Goal: Task Accomplishment & Management: Manage account settings

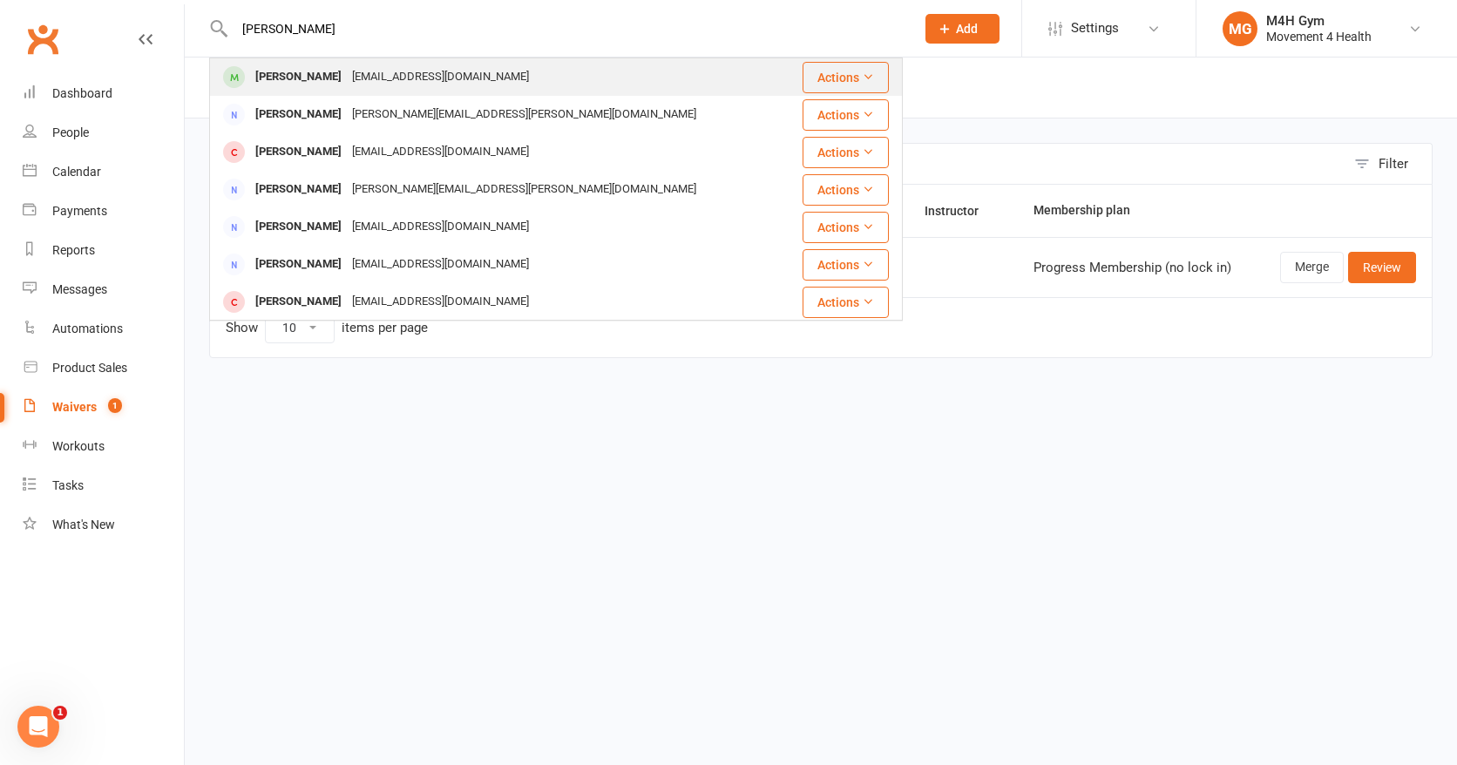
type input "[PERSON_NAME]"
click at [285, 71] on div "[PERSON_NAME]" at bounding box center [298, 76] width 97 height 25
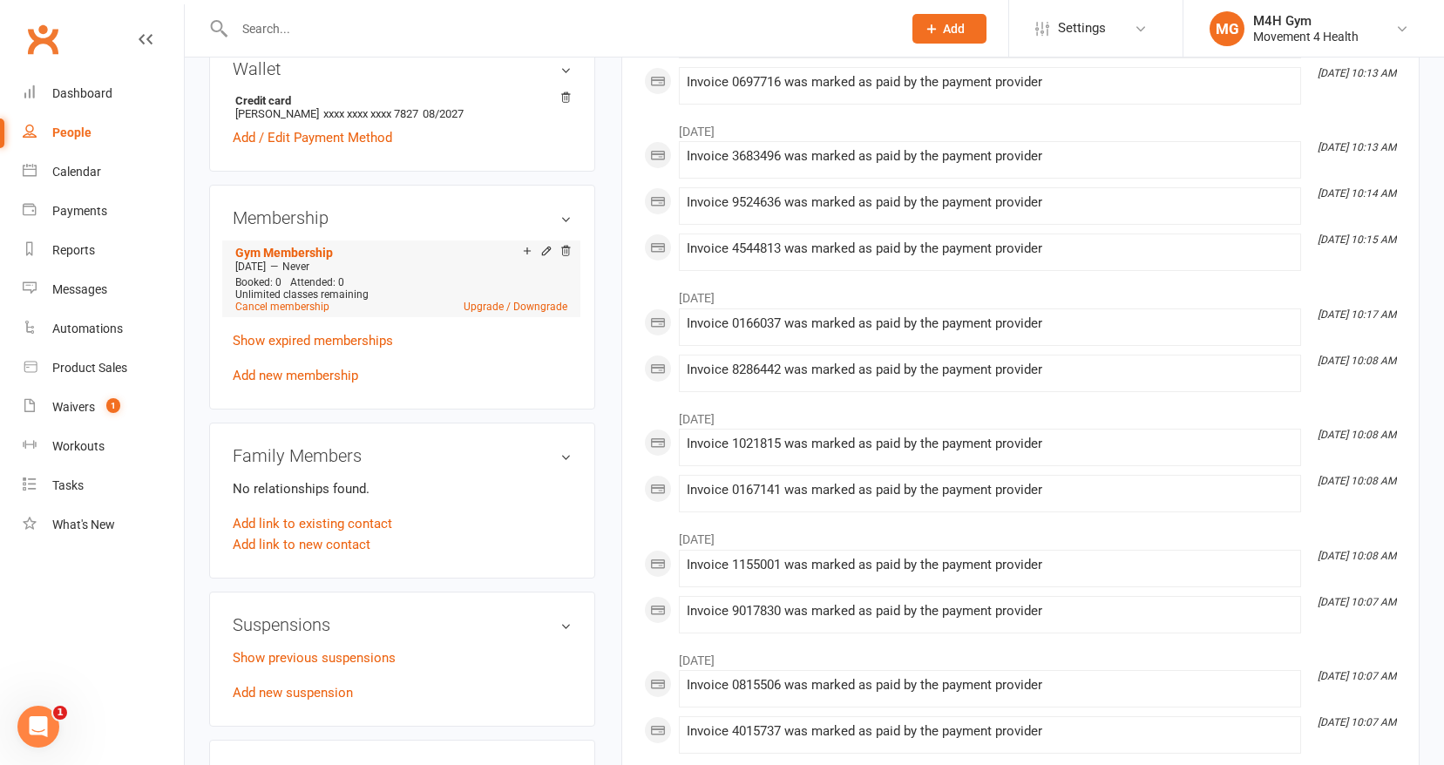
scroll to position [560, 0]
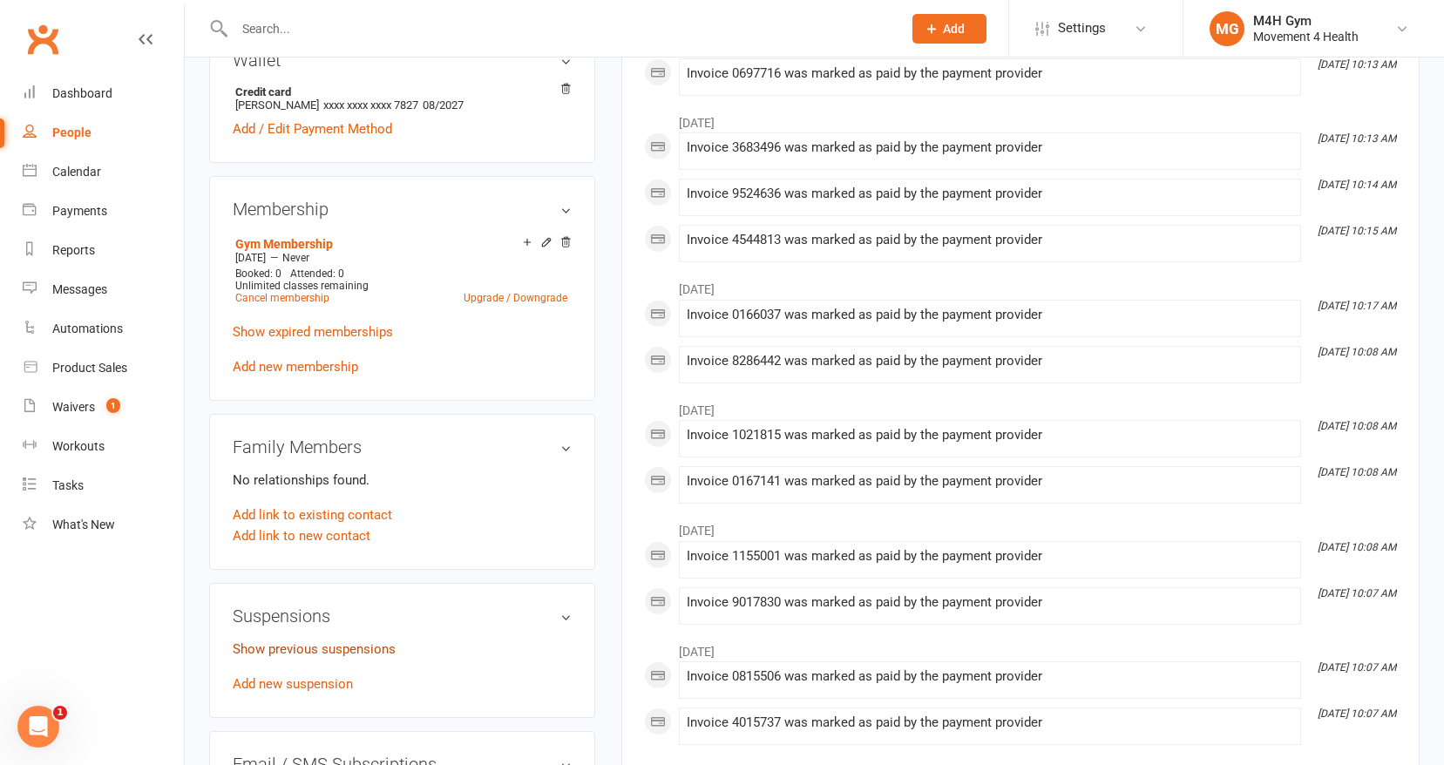
click at [336, 643] on link "Show previous suspensions" at bounding box center [314, 649] width 163 height 16
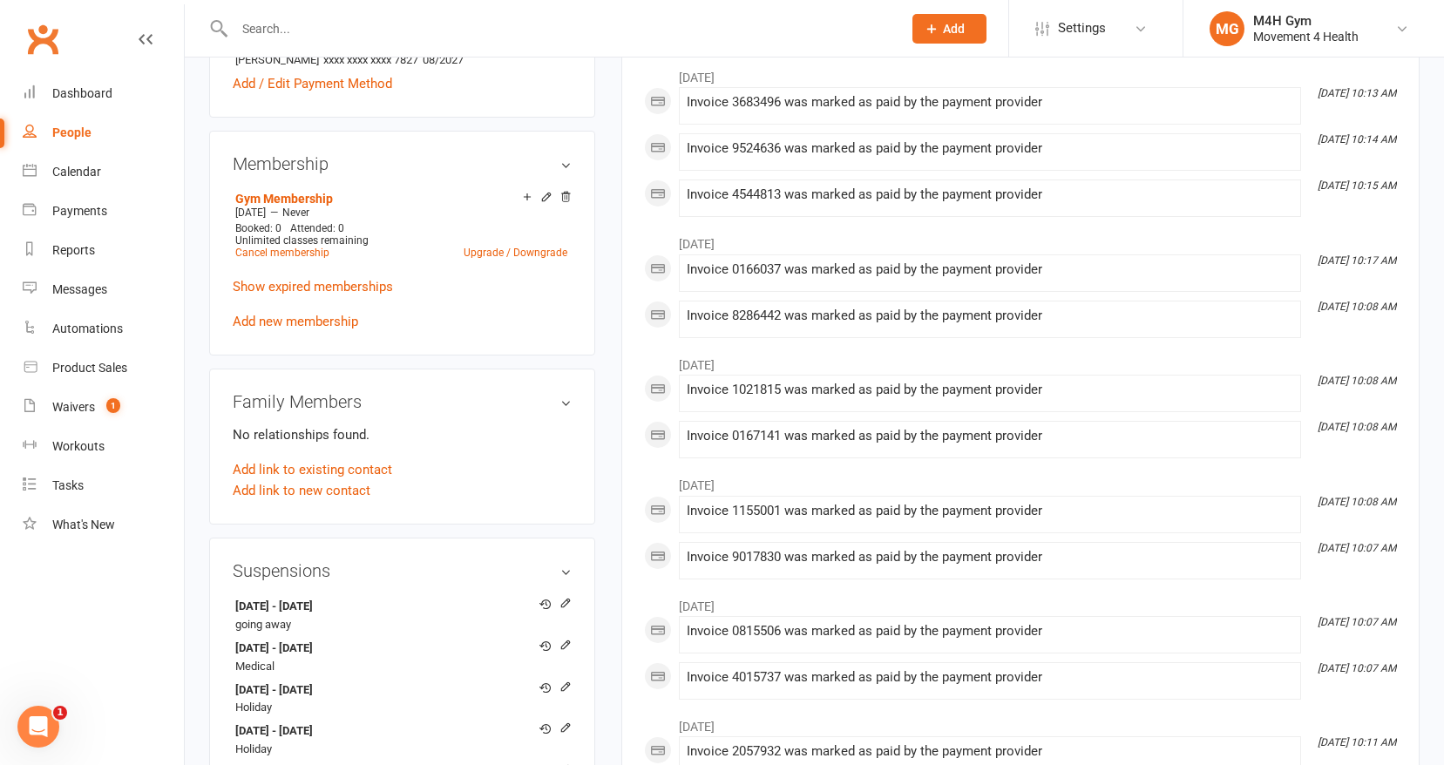
scroll to position [558, 0]
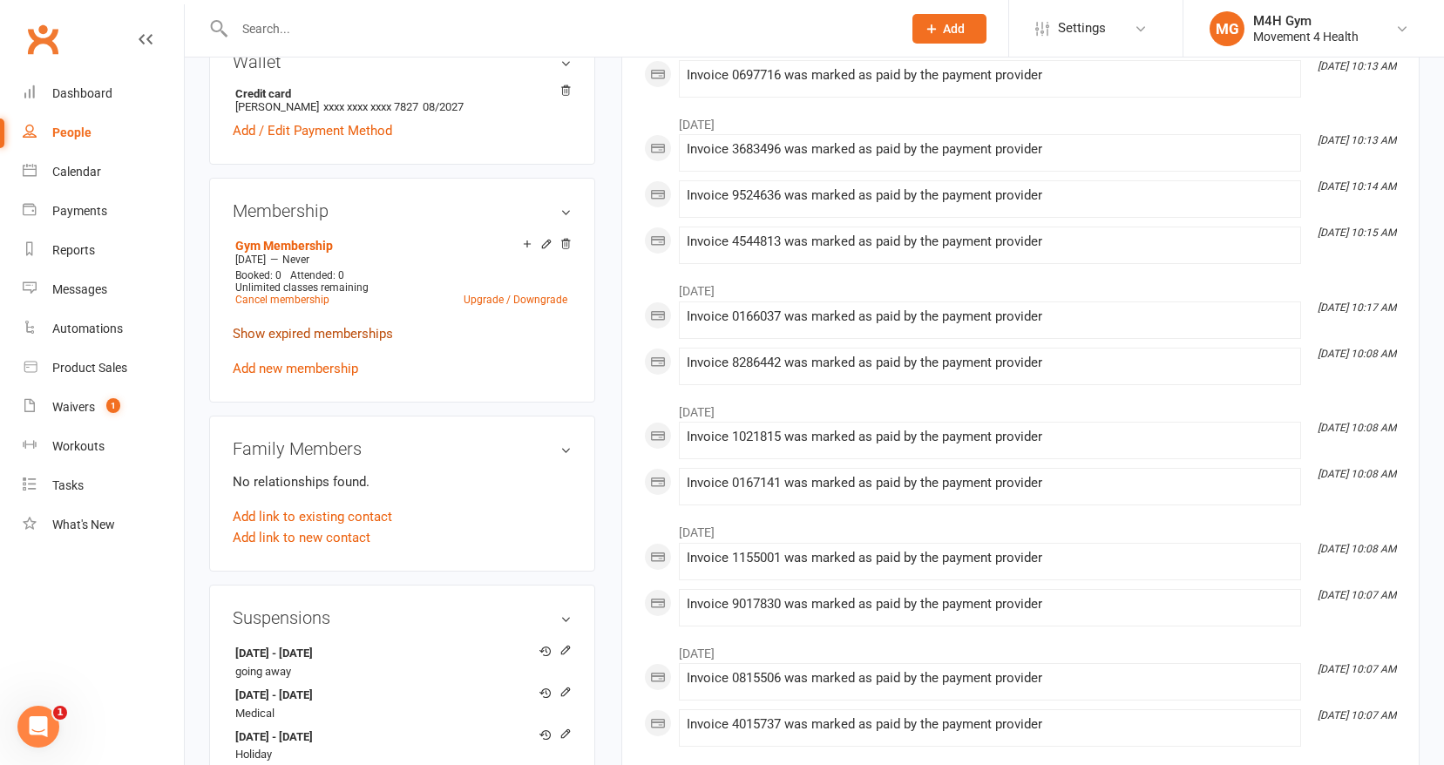
click at [379, 333] on link "Show expired memberships" at bounding box center [313, 334] width 160 height 16
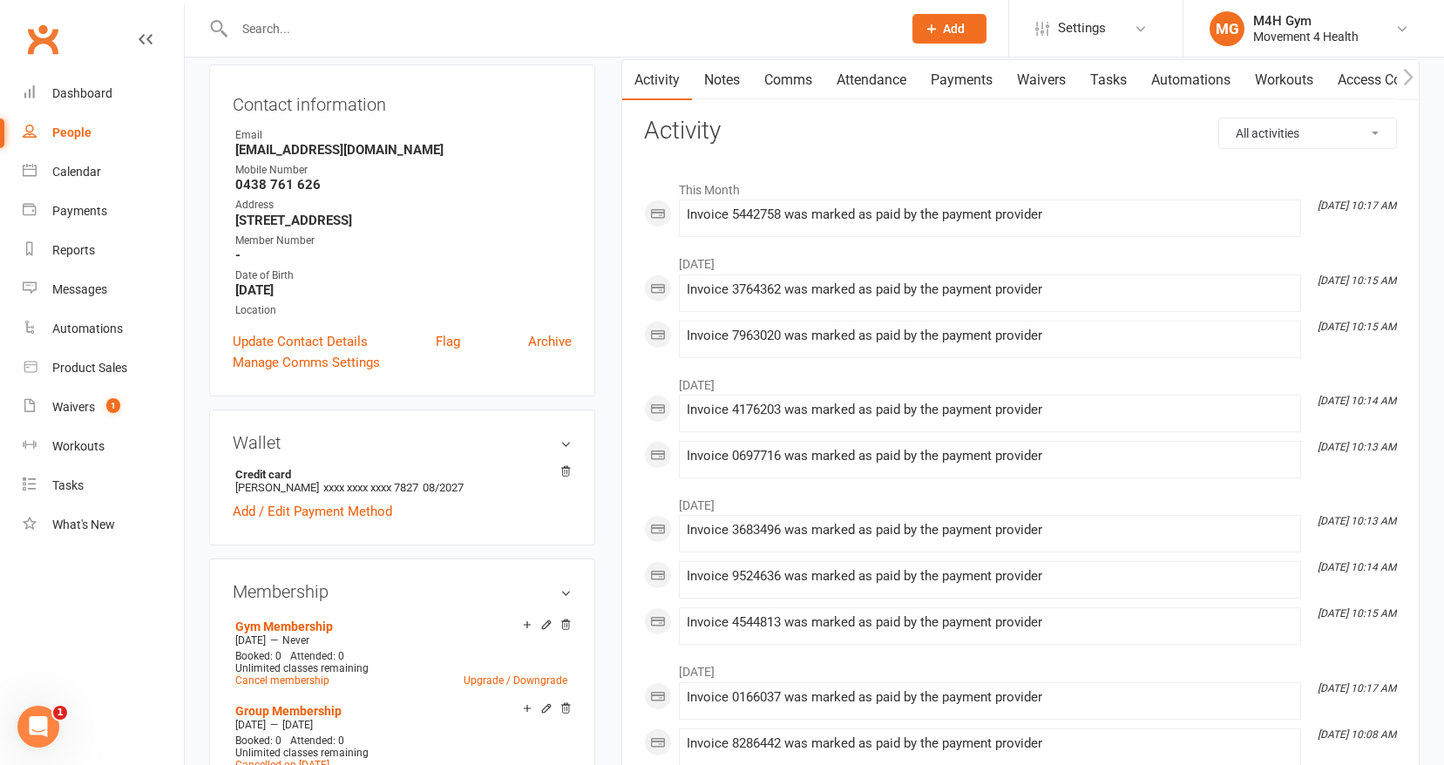
scroll to position [0, 0]
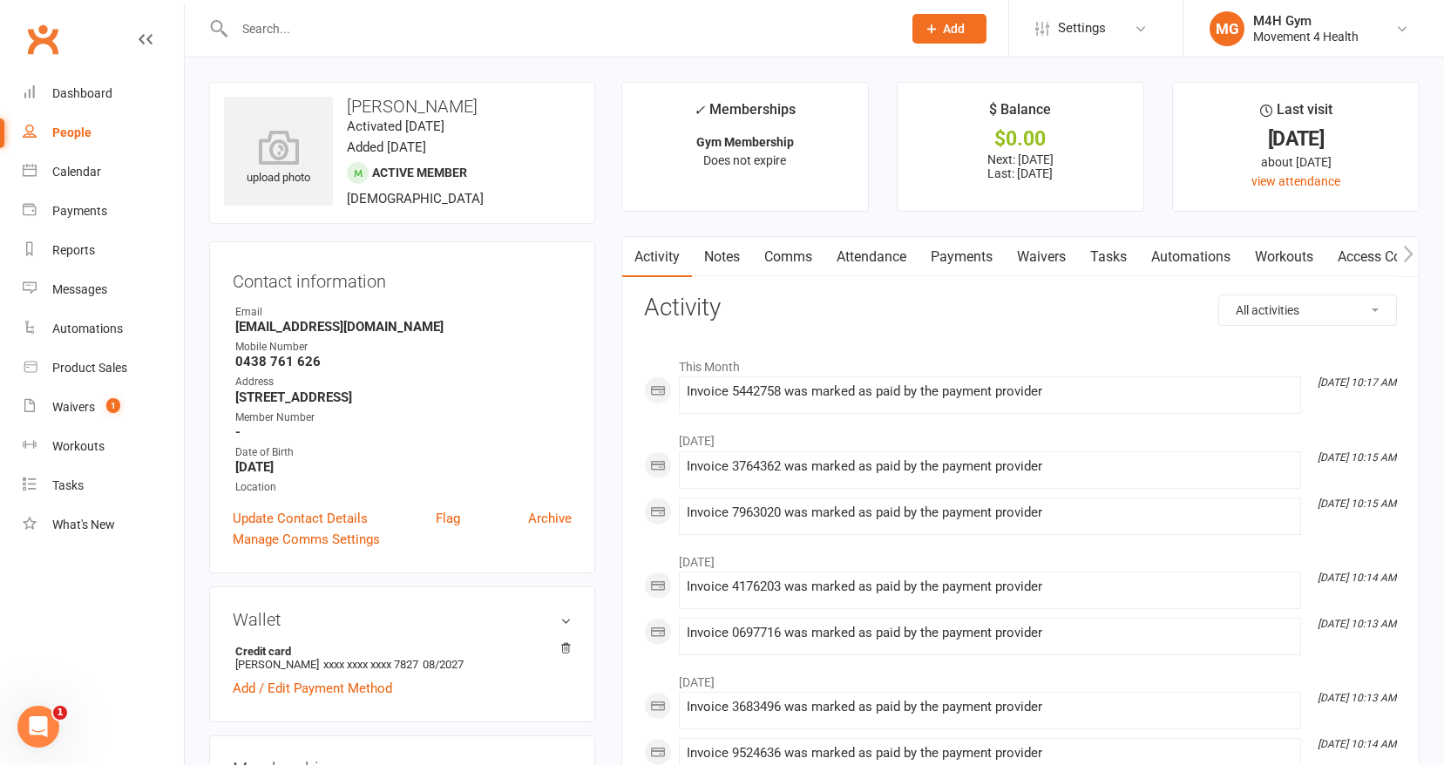
click at [969, 250] on link "Payments" at bounding box center [962, 257] width 86 height 40
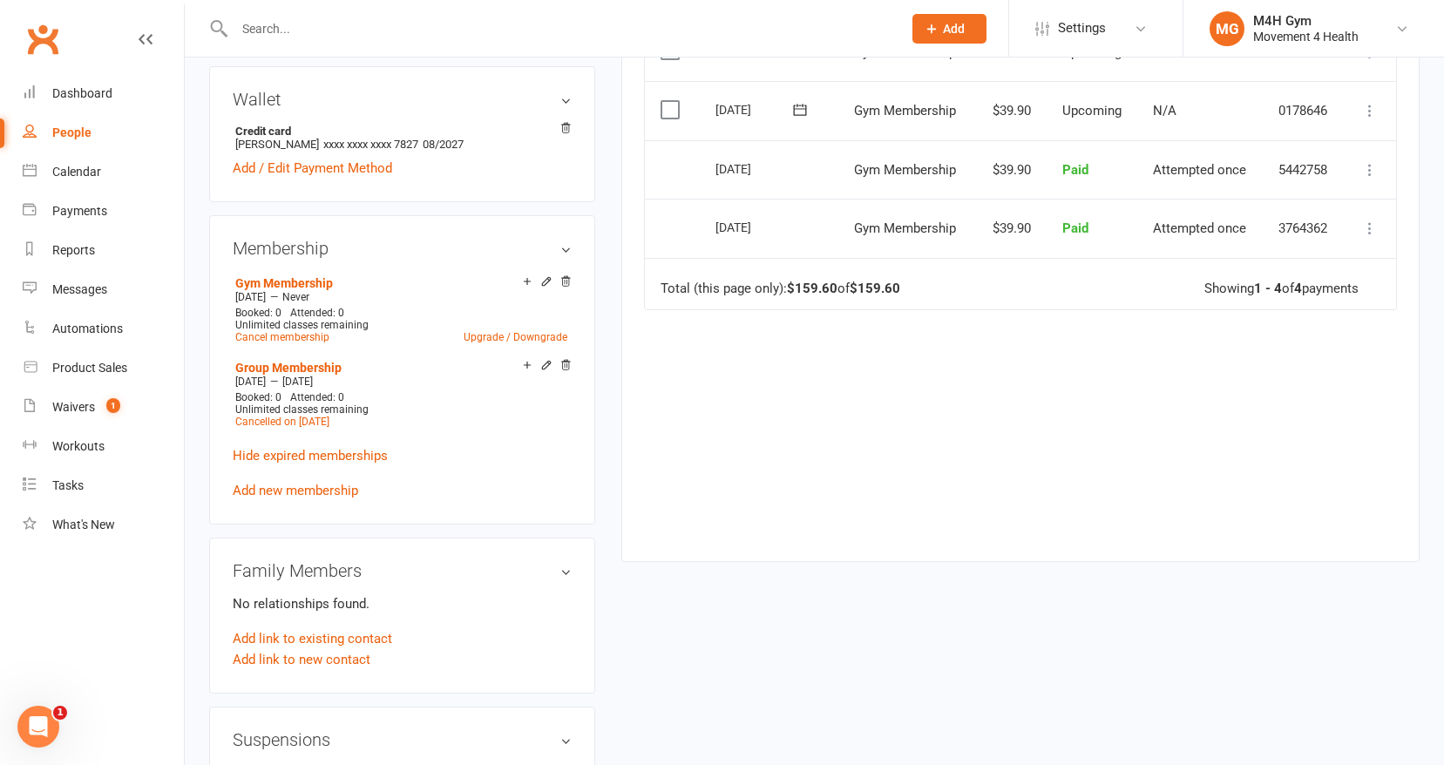
scroll to position [514, 0]
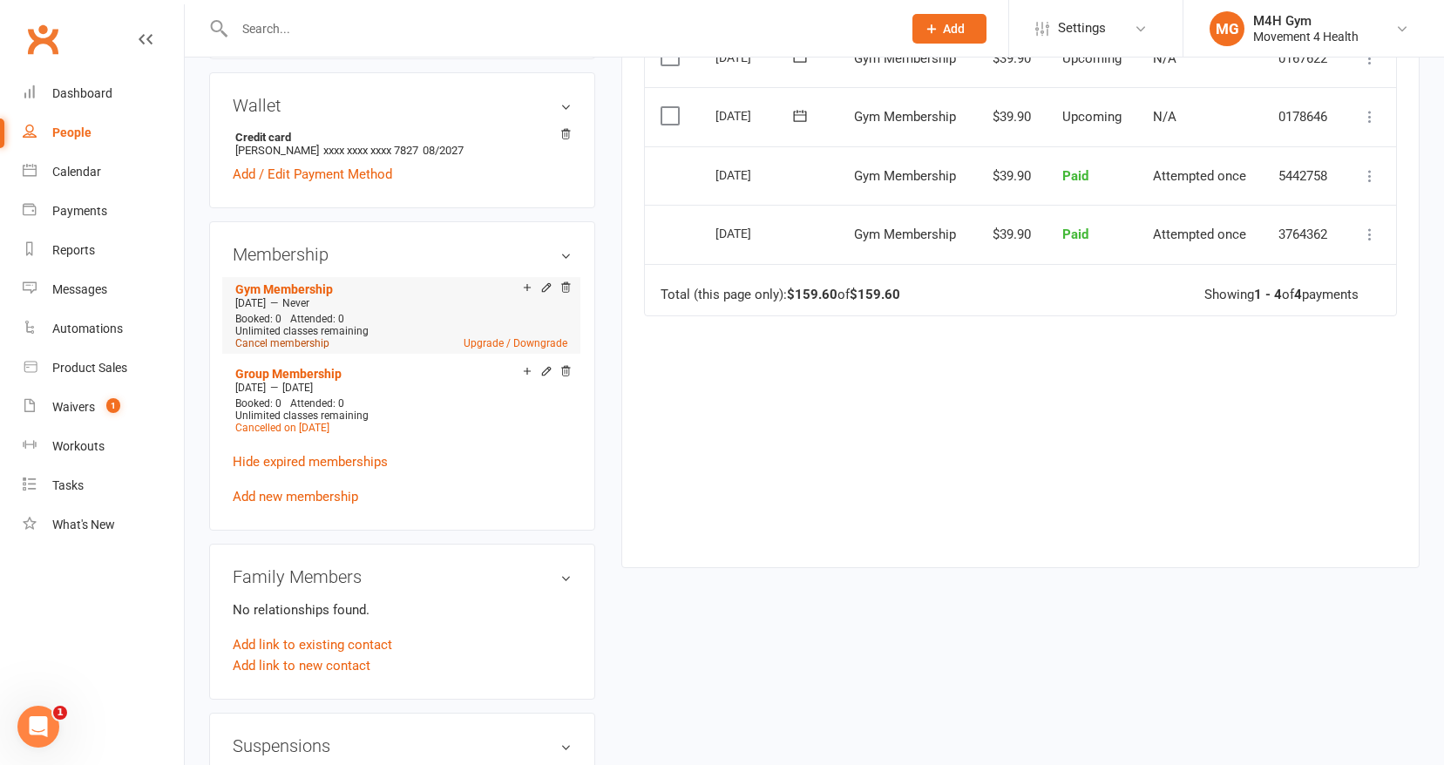
click at [289, 340] on link "Cancel membership" at bounding box center [282, 343] width 94 height 12
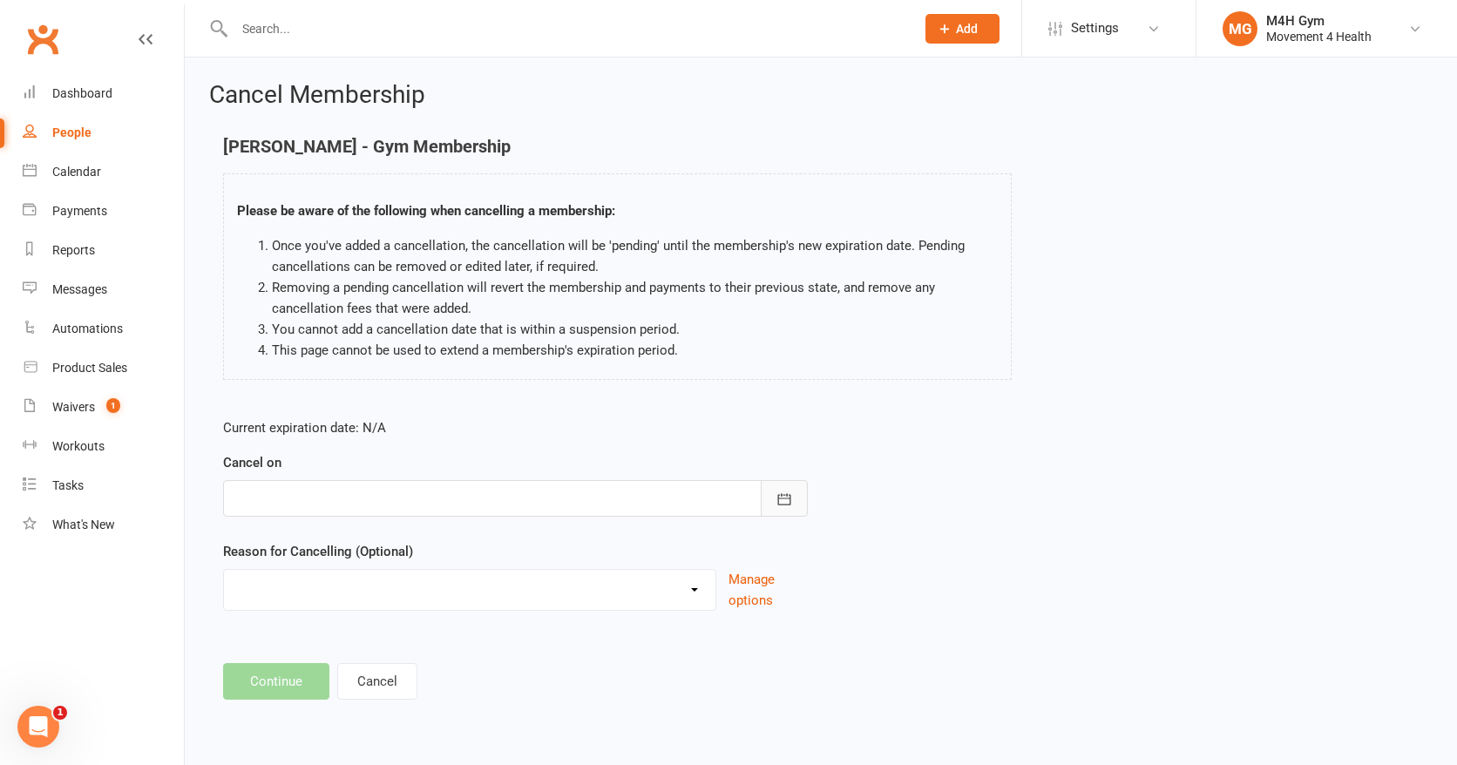
click at [787, 499] on icon "button" at bounding box center [784, 499] width 17 height 17
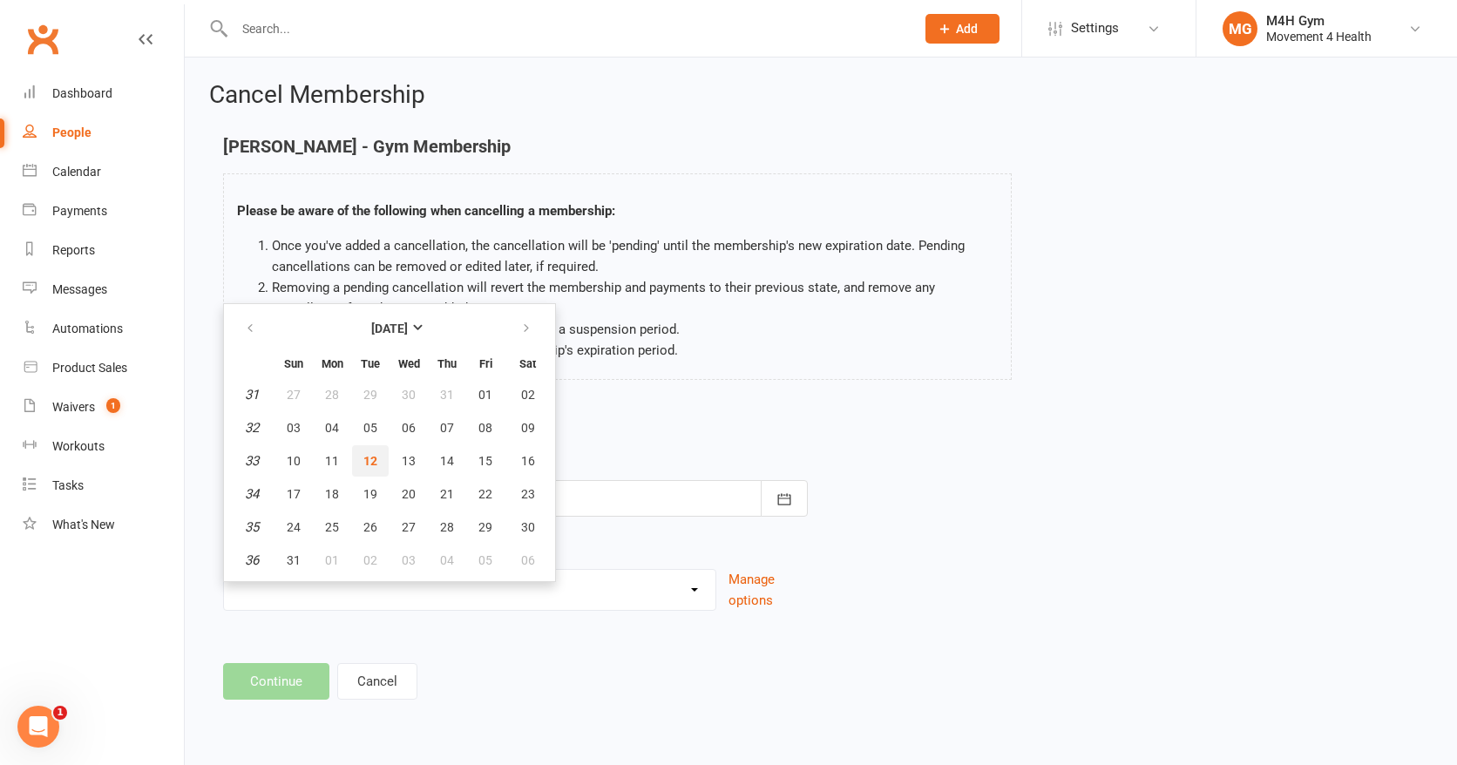
click at [372, 456] on span "12" at bounding box center [370, 461] width 14 height 14
type input "[DATE]"
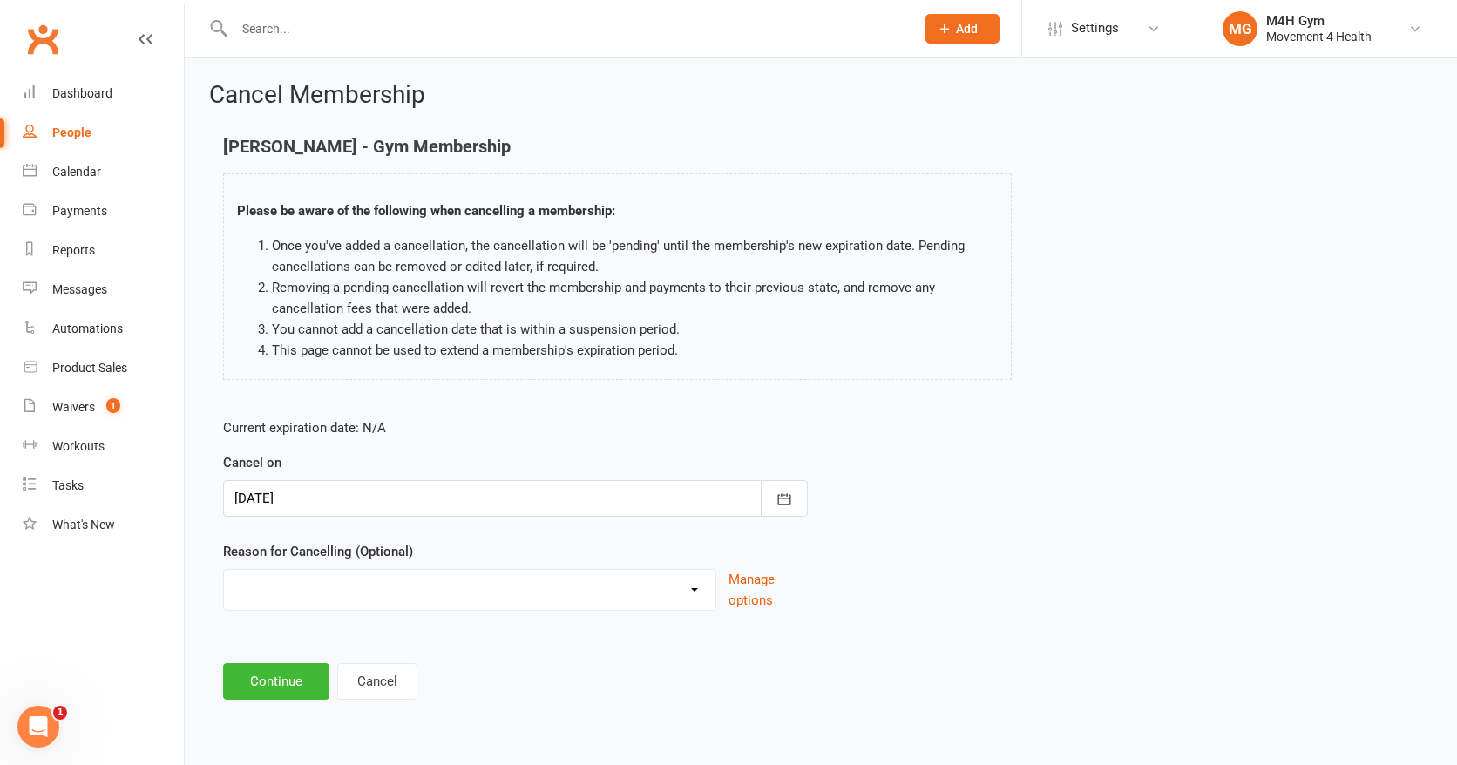
click at [690, 585] on select "Holiday Injury Other reason" at bounding box center [470, 587] width 492 height 35
select select "2"
click at [224, 570] on select "Holiday Injury Other reason" at bounding box center [470, 587] width 492 height 35
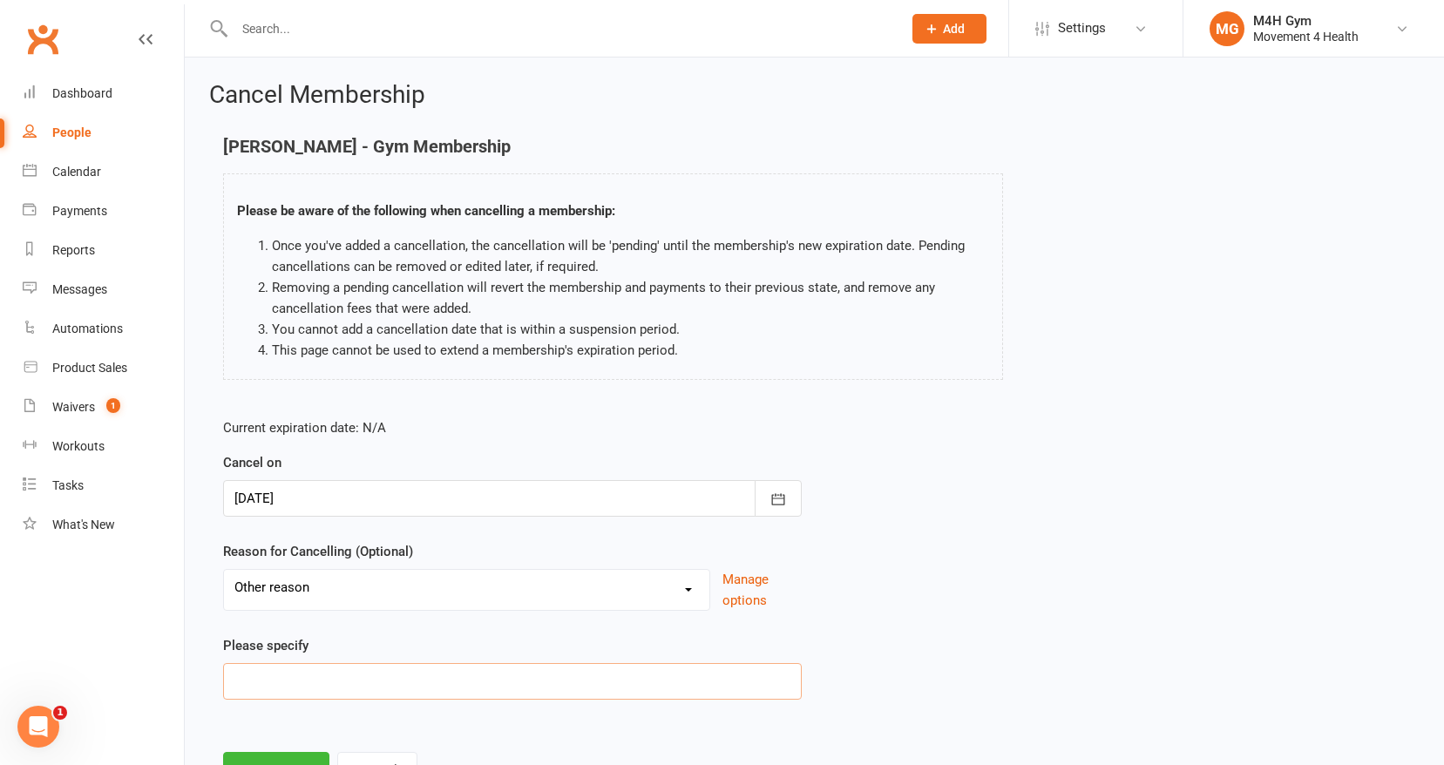
click at [284, 669] on input at bounding box center [512, 681] width 579 height 37
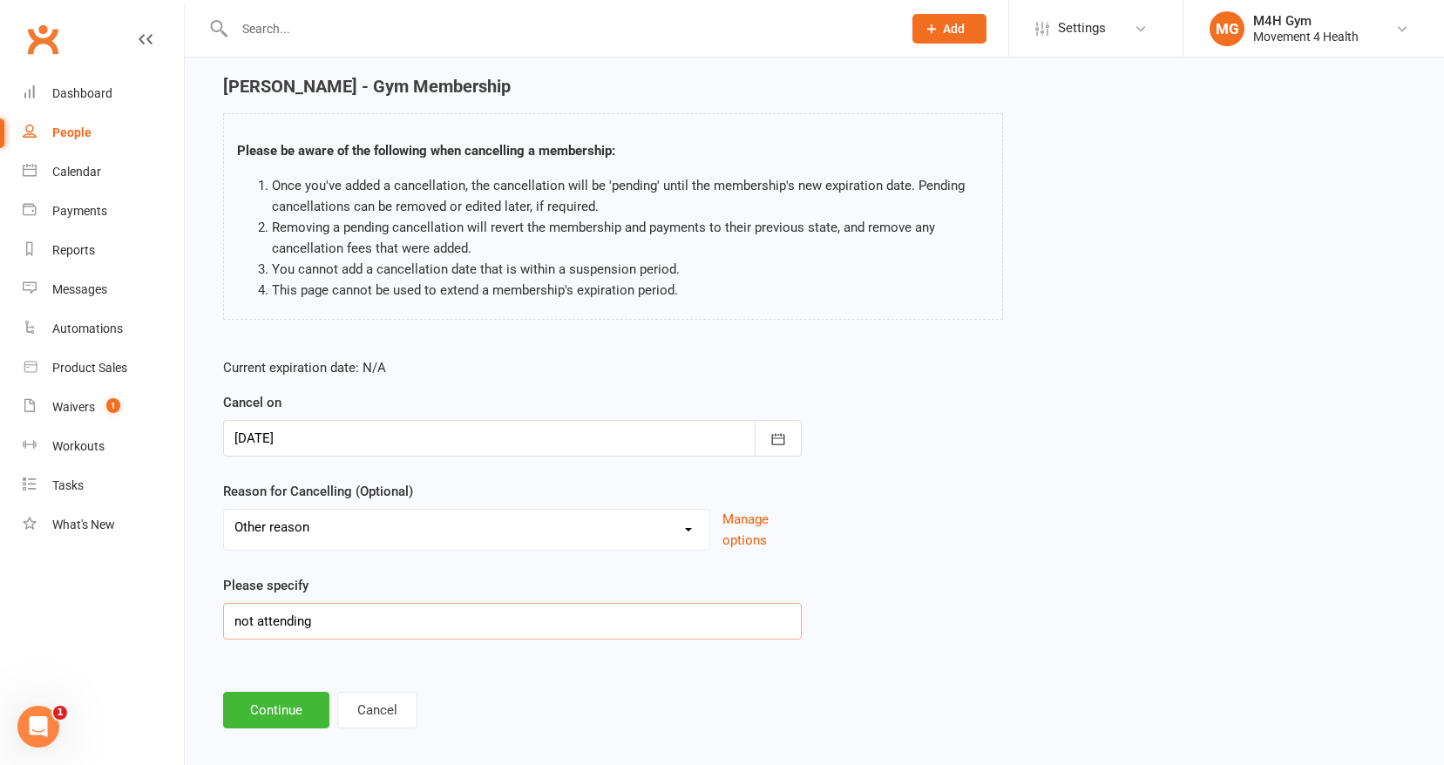
scroll to position [77, 0]
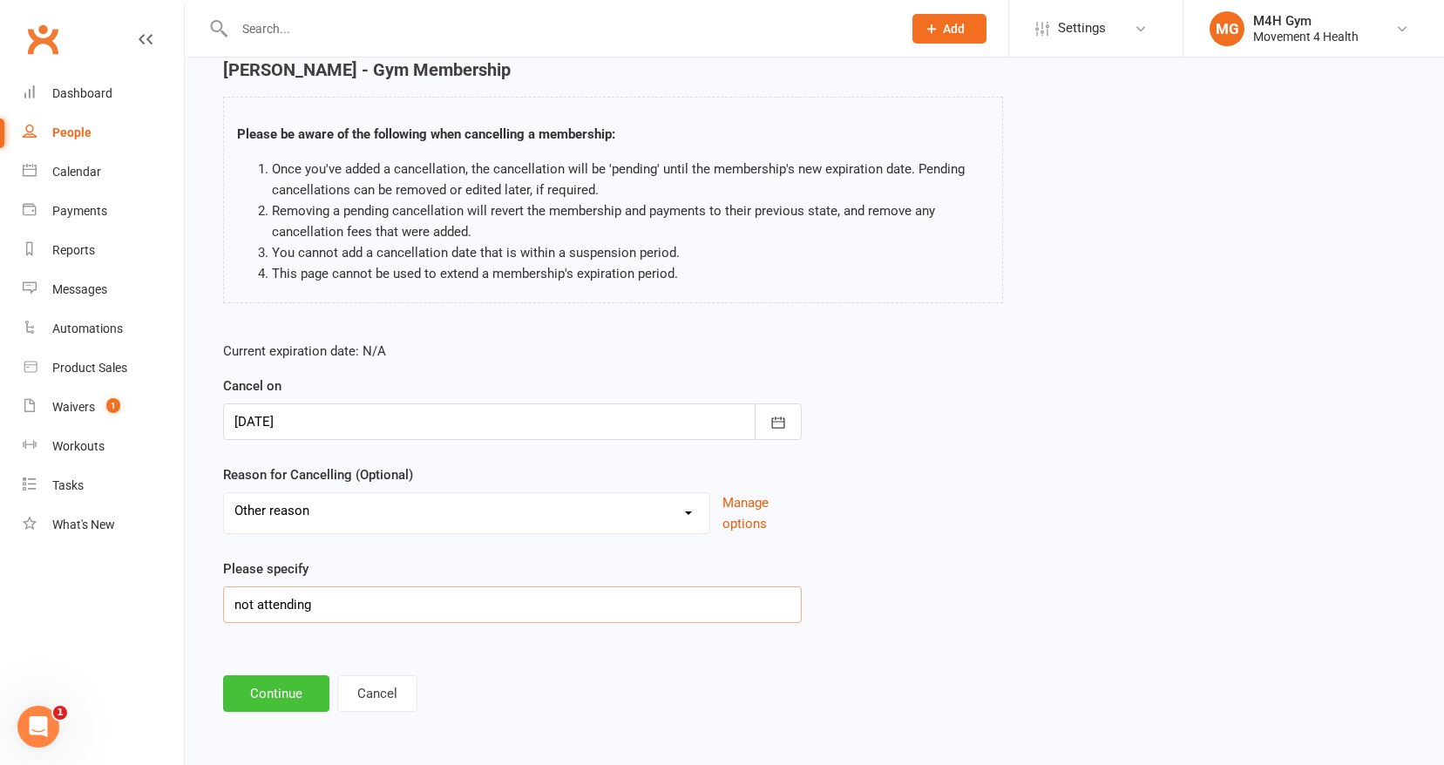
type input "not attending"
click at [282, 693] on button "Continue" at bounding box center [276, 693] width 106 height 37
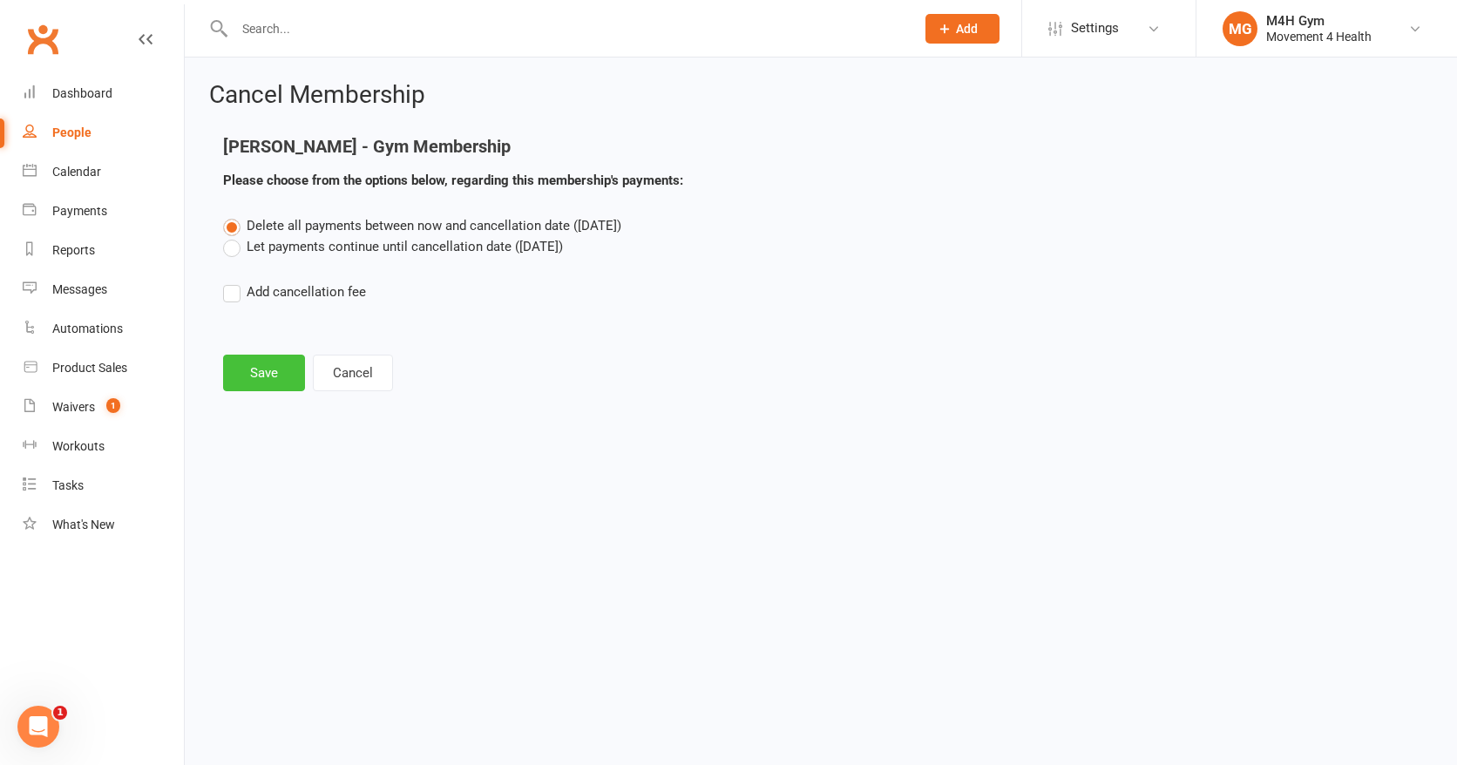
click at [264, 372] on button "Save" at bounding box center [264, 373] width 82 height 37
